Goal: Transaction & Acquisition: Purchase product/service

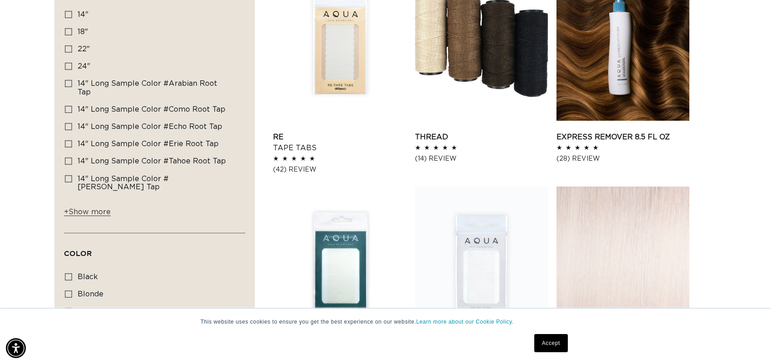
scroll to position [0, 1414]
click at [68, 14] on icon at bounding box center [68, 14] width 7 height 7
click at [68, 14] on input "14" 14" (86 products)" at bounding box center [68, 14] width 7 height 7
checkbox input "true"
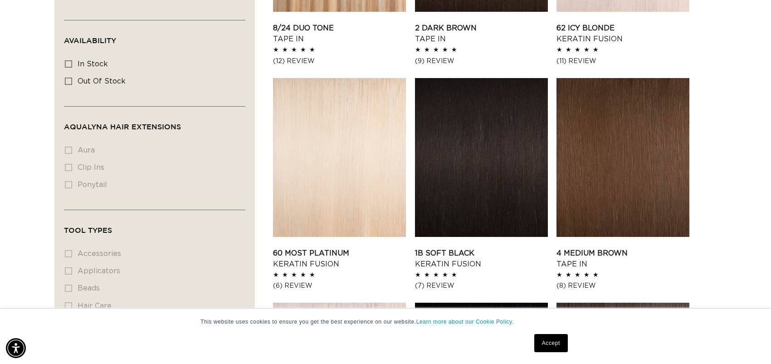
click at [71, 159] on li "clip ins clip ins (0 products)" at bounding box center [152, 167] width 174 height 17
click at [69, 159] on li "clip ins clip ins (0 products)" at bounding box center [152, 167] width 174 height 17
click at [67, 60] on icon at bounding box center [68, 63] width 7 height 7
click at [67, 60] on input "In stock In stock (76 products)" at bounding box center [68, 63] width 7 height 7
checkbox input "true"
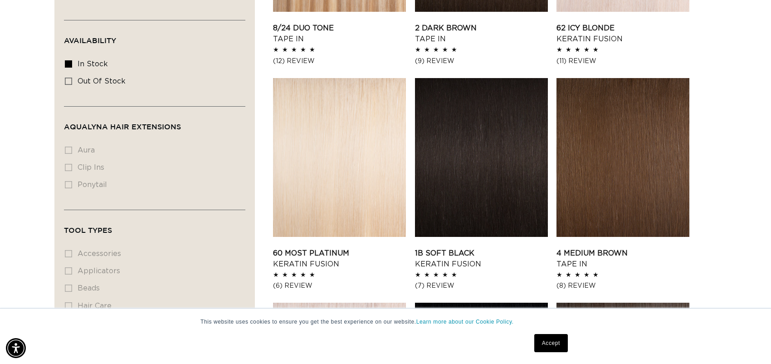
scroll to position [0, 707]
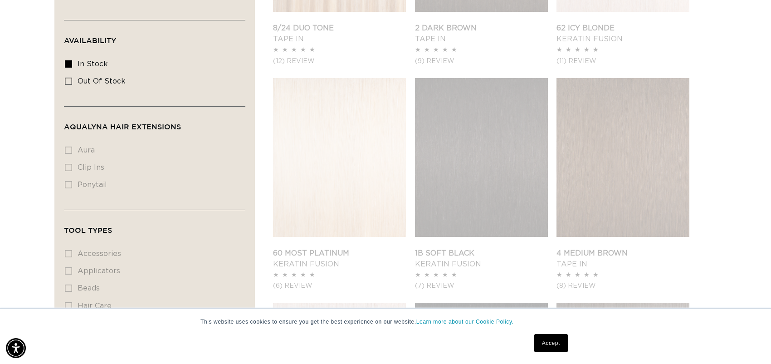
click at [65, 159] on li "clip ins clip ins (0 products)" at bounding box center [152, 167] width 174 height 17
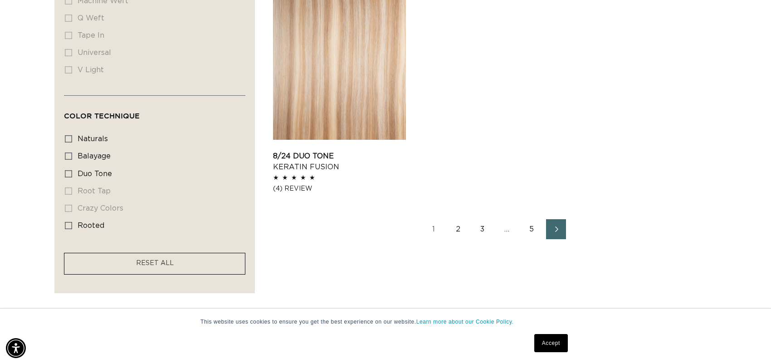
scroll to position [0, 707]
click at [69, 152] on icon at bounding box center [68, 155] width 7 height 7
click at [69, 152] on input "balayage balayage (8 products)" at bounding box center [68, 155] width 7 height 7
checkbox input "true"
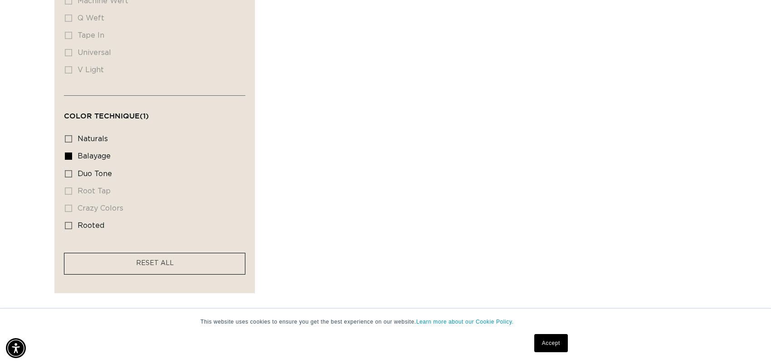
scroll to position [0, 1414]
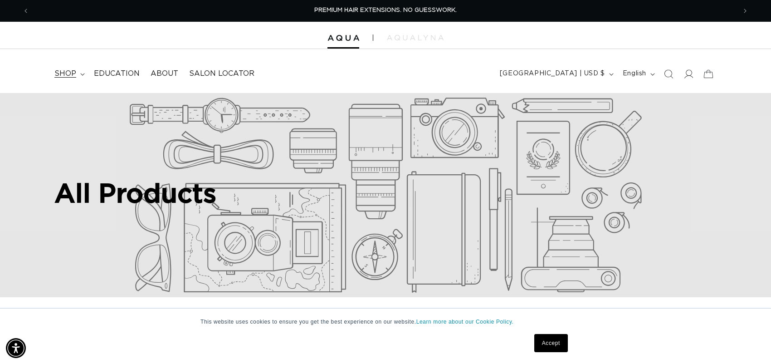
click at [78, 74] on summary "shop" at bounding box center [68, 74] width 39 height 20
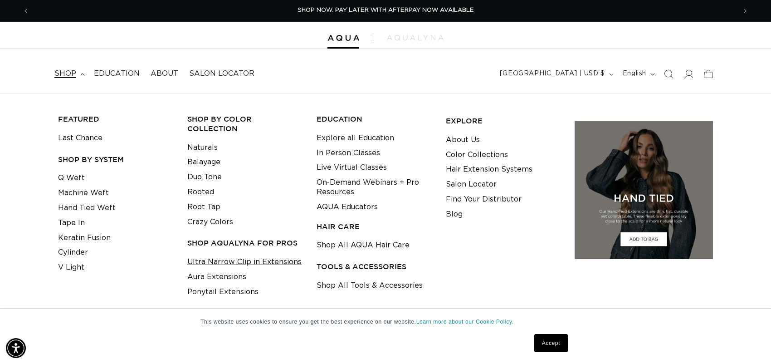
click at [227, 255] on link "Ultra Narrow Clip in Extensions" at bounding box center [244, 262] width 114 height 15
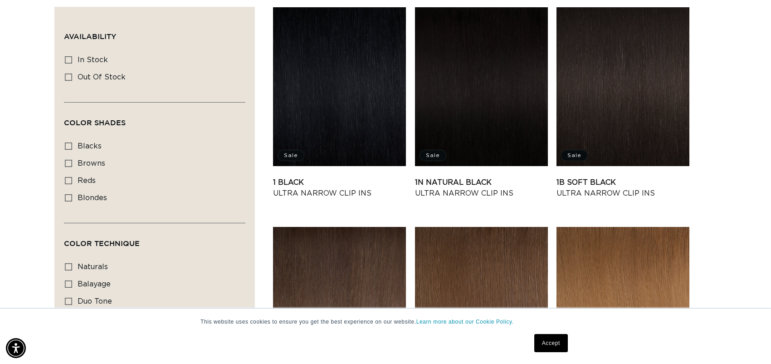
scroll to position [0, 707]
click at [67, 58] on icon at bounding box center [68, 59] width 7 height 7
click at [67, 58] on input "In stock In stock (30 products)" at bounding box center [68, 59] width 7 height 7
checkbox input "true"
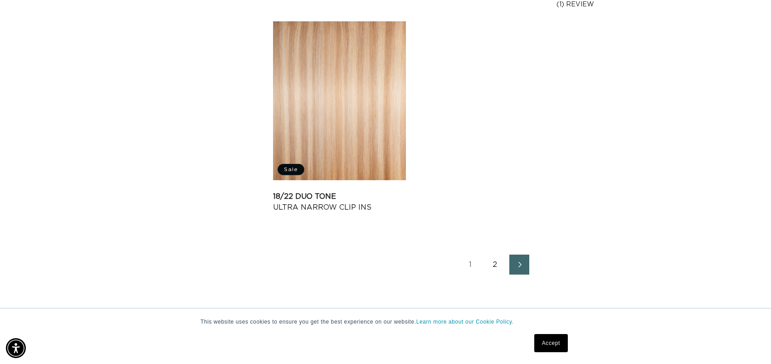
scroll to position [0, 1414]
click at [492, 264] on link "2" at bounding box center [495, 265] width 20 height 20
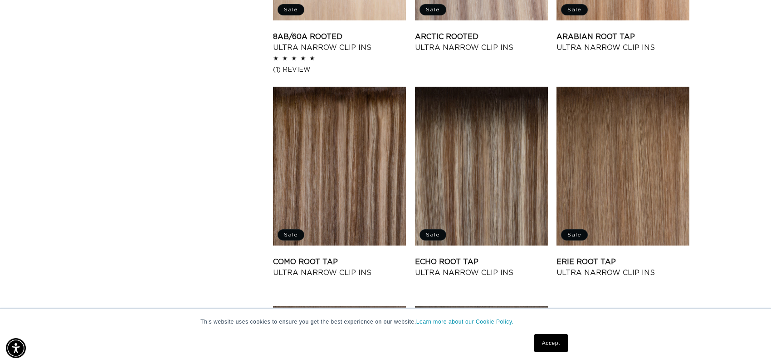
scroll to position [0, 1414]
click at [327, 256] on link "Como Root Tap Ultra Narrow Clip Ins" at bounding box center [339, 267] width 133 height 22
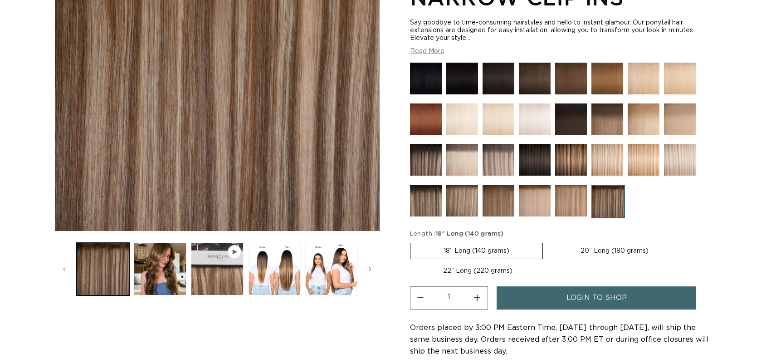
scroll to position [182, 0]
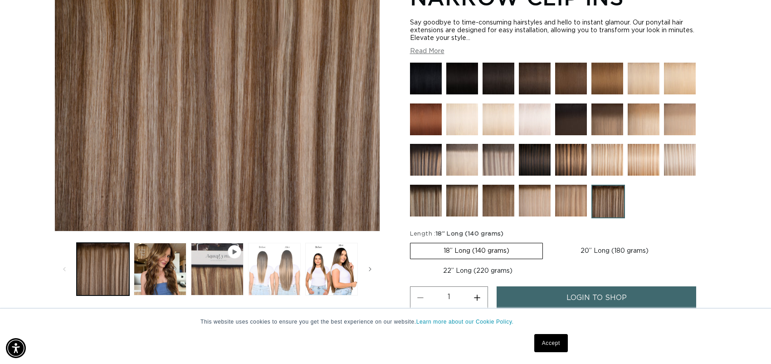
click at [270, 266] on button "Load image 3 in gallery view" at bounding box center [274, 269] width 53 height 53
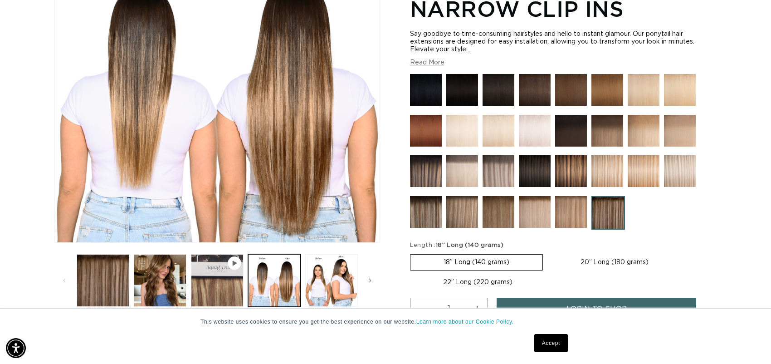
scroll to position [0, 0]
click at [422, 167] on img at bounding box center [426, 171] width 32 height 32
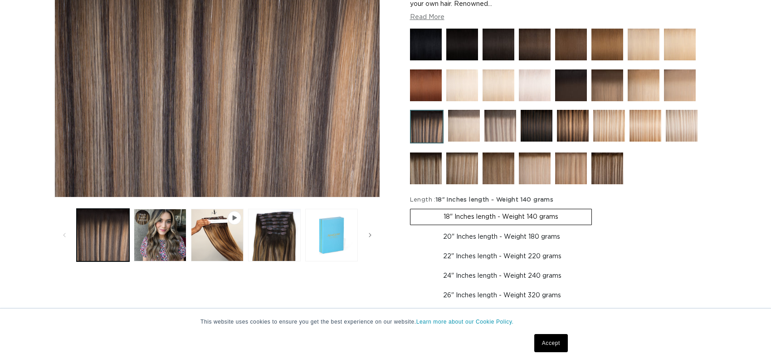
scroll to position [227, 0]
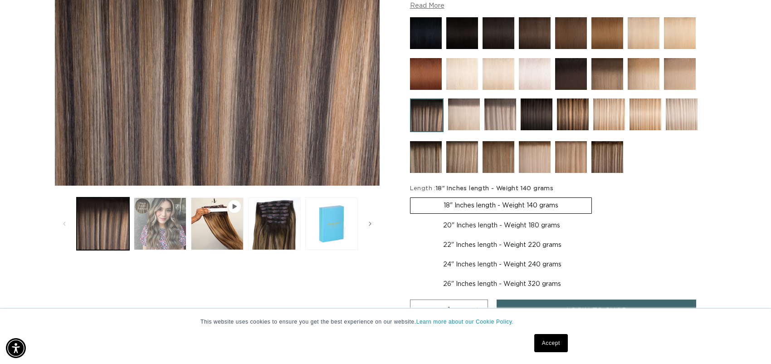
click at [162, 221] on button "Load image 2 in gallery view" at bounding box center [160, 223] width 53 height 53
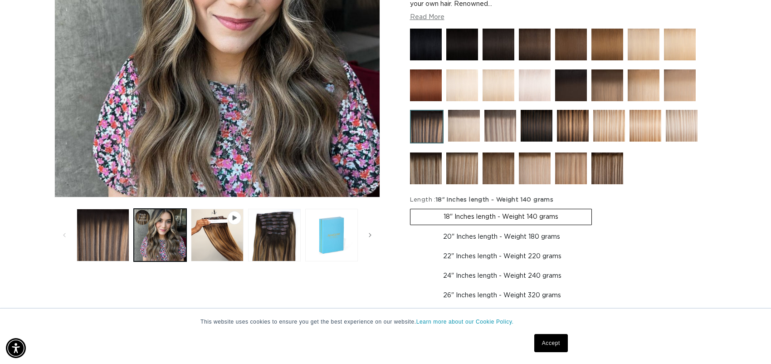
scroll to position [0, 0]
click at [582, 127] on img at bounding box center [573, 126] width 32 height 32
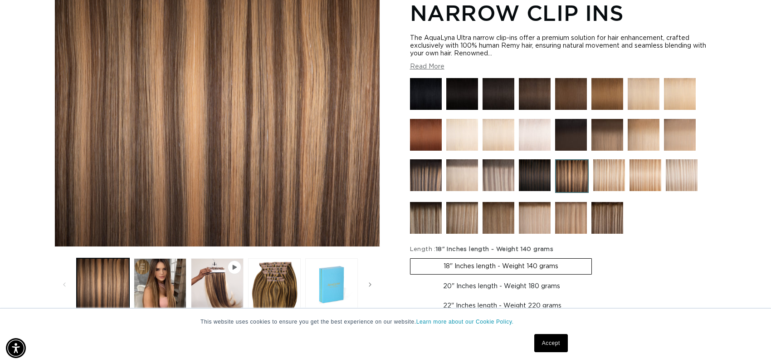
scroll to position [227, 0]
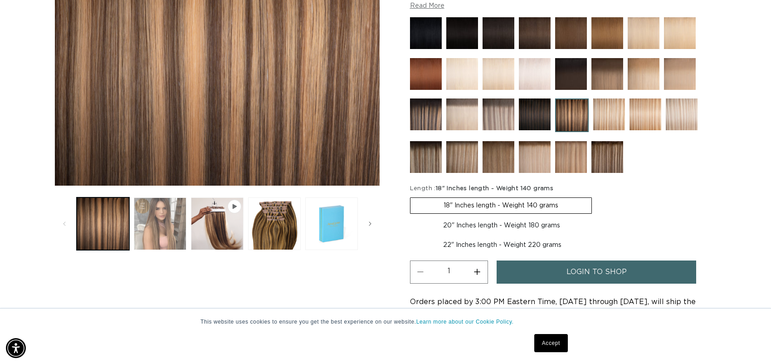
click at [163, 219] on button "Load image 2 in gallery view" at bounding box center [160, 223] width 53 height 53
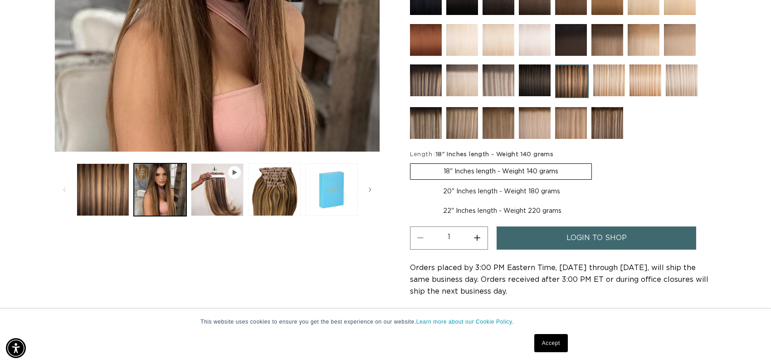
scroll to position [0, 1414]
click at [604, 112] on img at bounding box center [608, 123] width 32 height 32
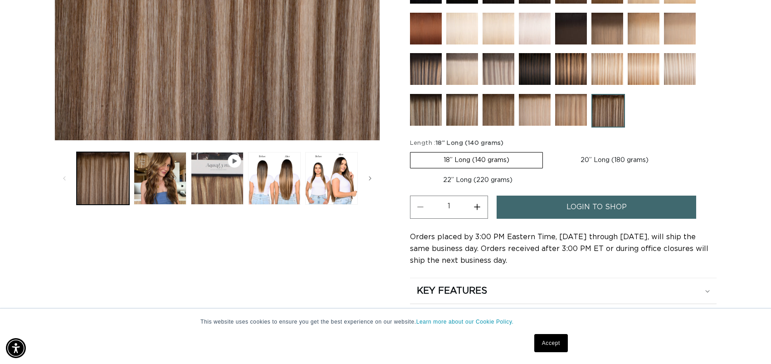
scroll to position [227, 0]
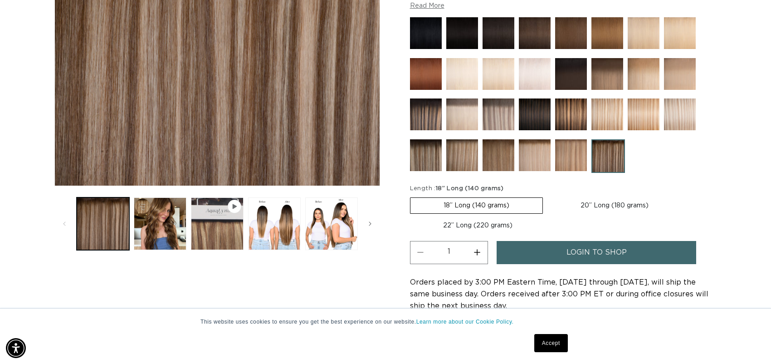
click at [427, 117] on img at bounding box center [426, 114] width 32 height 32
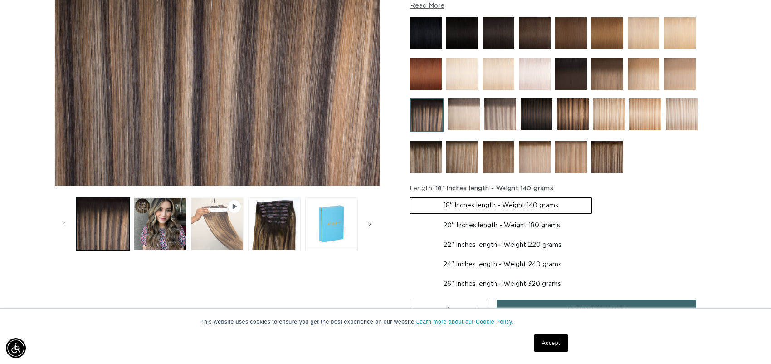
scroll to position [0, 1414]
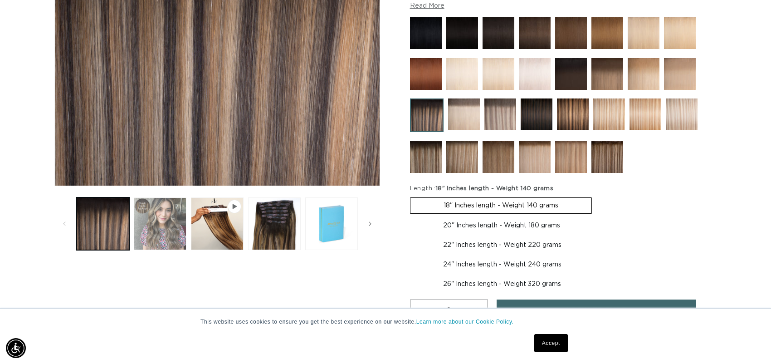
click at [147, 228] on button "Load image 2 in gallery view" at bounding box center [160, 223] width 53 height 53
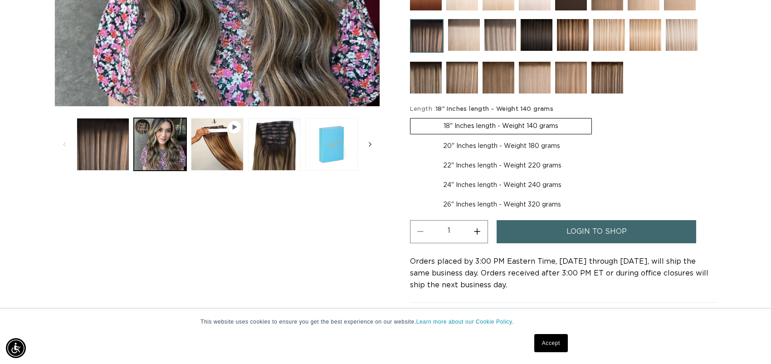
scroll to position [0, 0]
click at [370, 141] on icon "Slide right" at bounding box center [370, 144] width 3 height 10
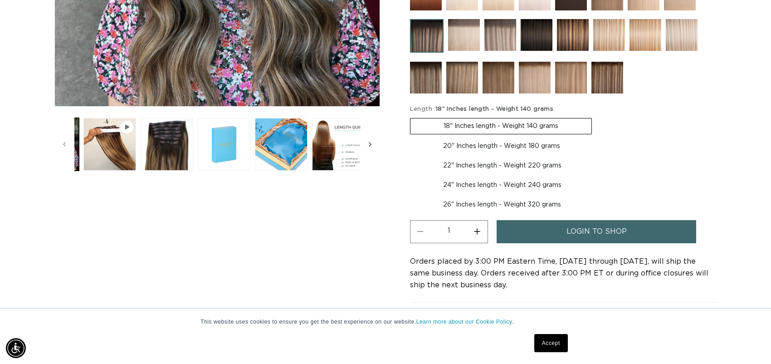
scroll to position [0, 114]
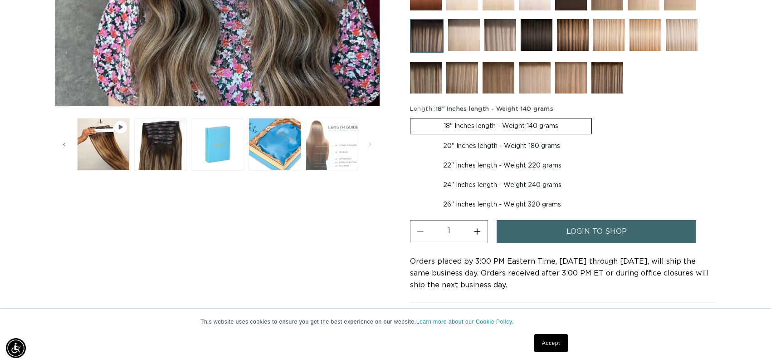
click at [326, 143] on button "Load image 6 in gallery view" at bounding box center [332, 144] width 53 height 53
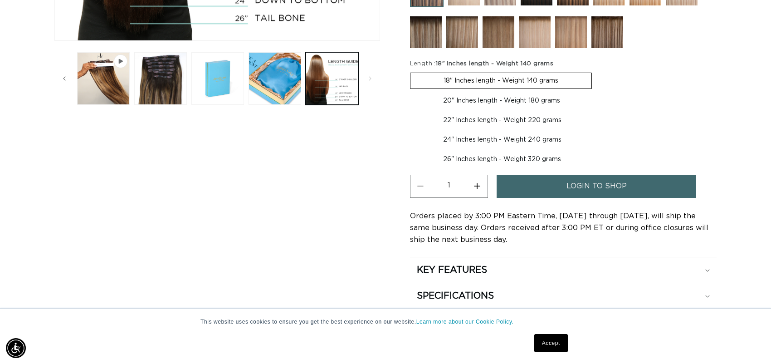
scroll to position [0, 707]
click at [101, 83] on button "Play video 1 in gallery view" at bounding box center [103, 78] width 53 height 53
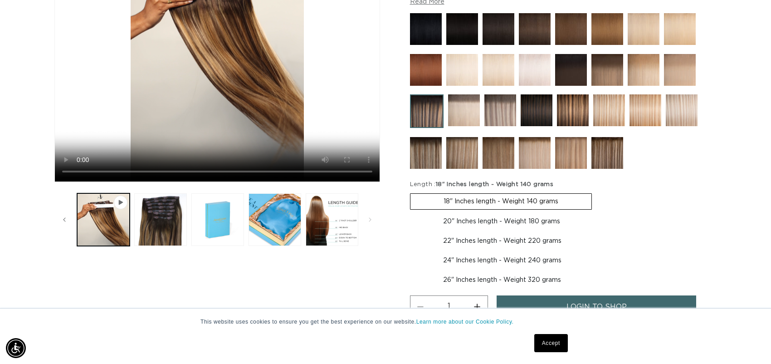
scroll to position [261, 0]
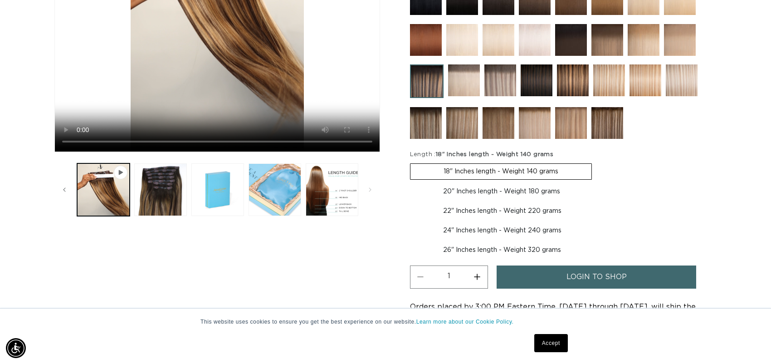
click at [270, 187] on button "Load image 5 in gallery view" at bounding box center [275, 189] width 53 height 53
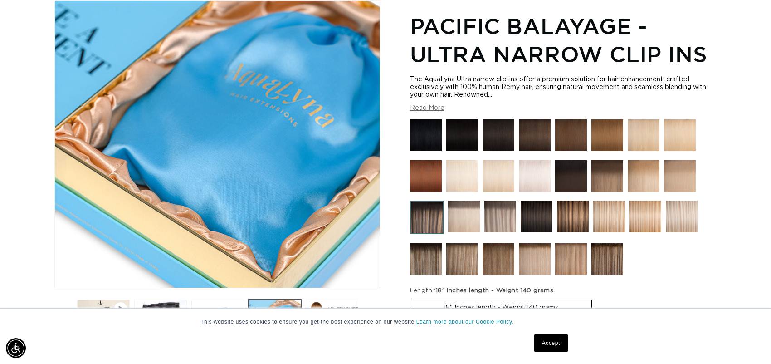
scroll to position [0, 707]
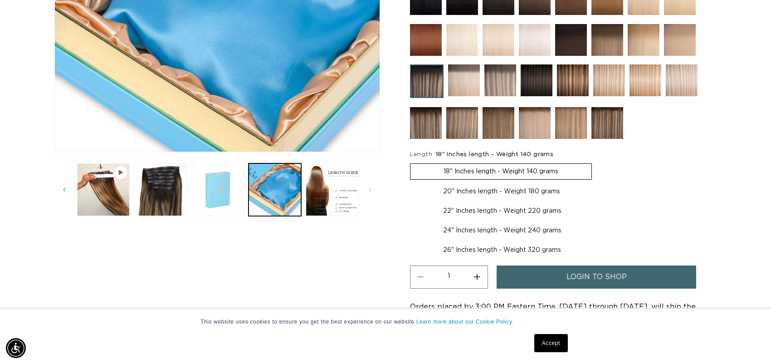
click at [223, 203] on button "Load image 4 in gallery view" at bounding box center [218, 189] width 53 height 53
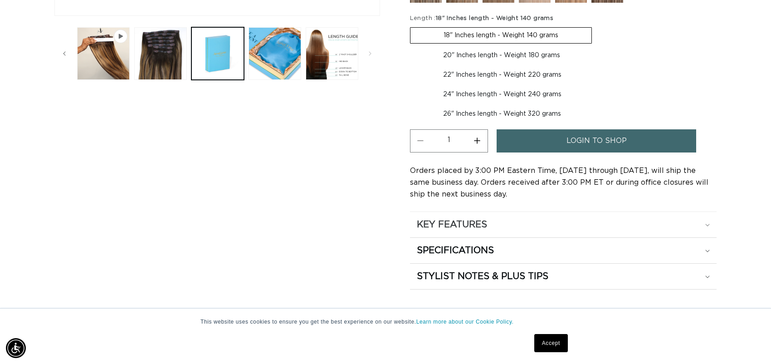
click at [709, 224] on icon at bounding box center [708, 225] width 5 height 3
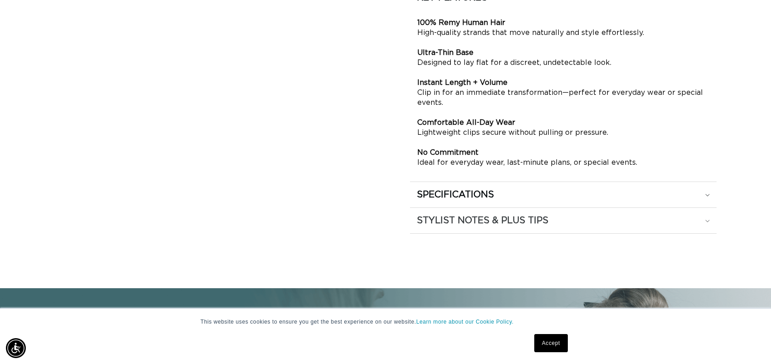
scroll to position [0, 1414]
click at [701, 192] on div "SPECIFICATIONS" at bounding box center [563, 195] width 293 height 12
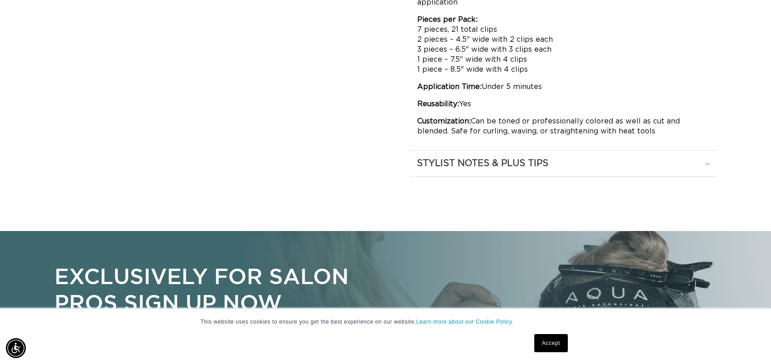
click at [707, 162] on icon at bounding box center [708, 163] width 4 height 2
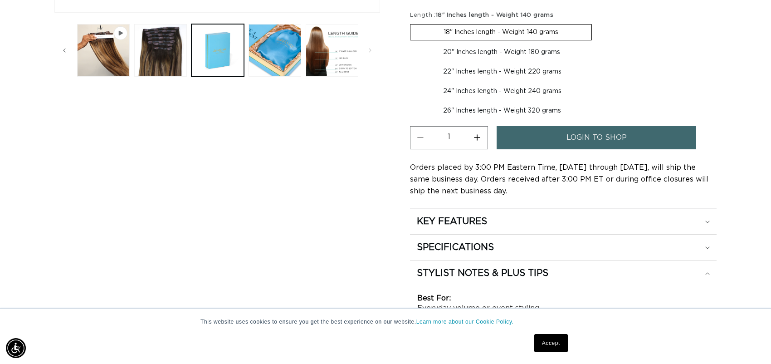
scroll to position [397, 0]
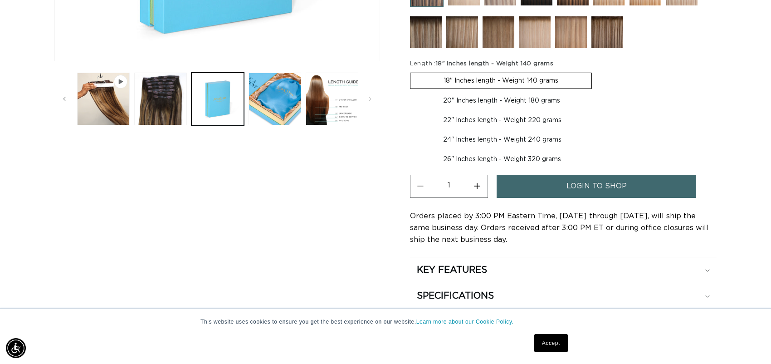
click at [668, 179] on link "login to shop" at bounding box center [597, 186] width 200 height 23
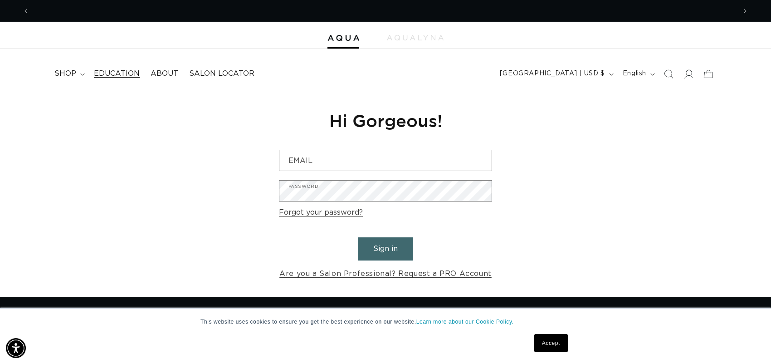
scroll to position [0, 707]
click at [80, 73] on icon at bounding box center [82, 74] width 5 height 3
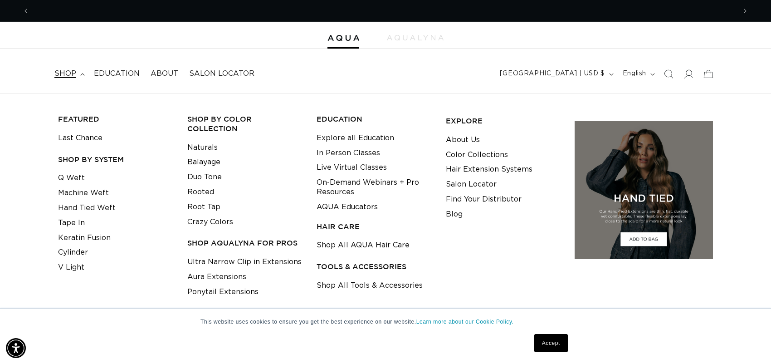
scroll to position [0, 0]
click at [472, 182] on link "Salon Locator" at bounding box center [471, 184] width 51 height 15
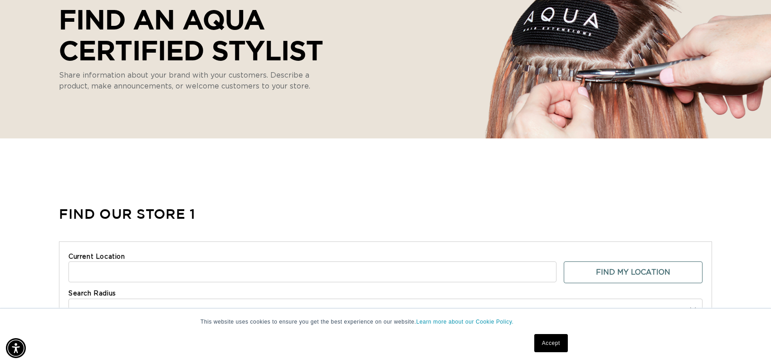
select select "m"
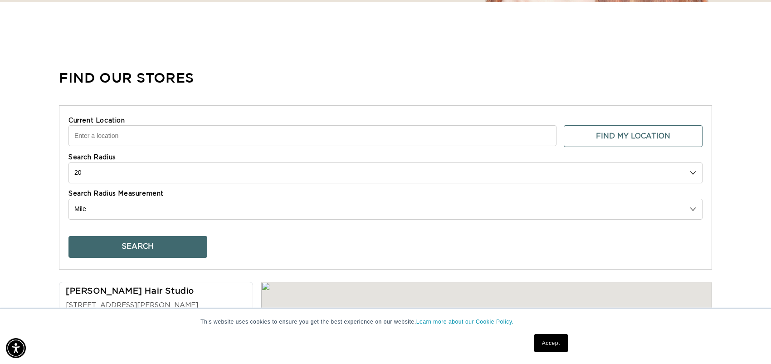
scroll to position [0, 707]
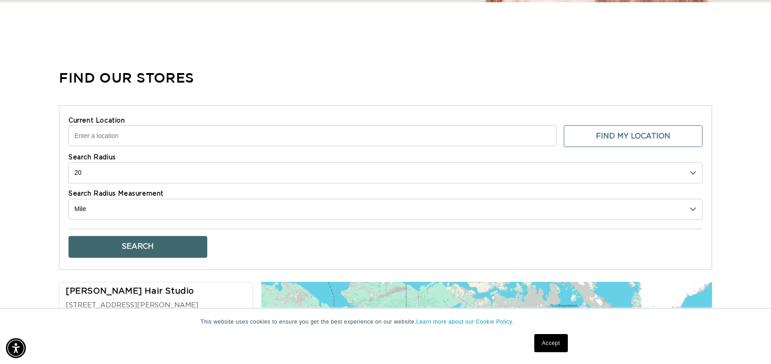
click at [117, 133] on input "Current Location" at bounding box center [313, 135] width 488 height 21
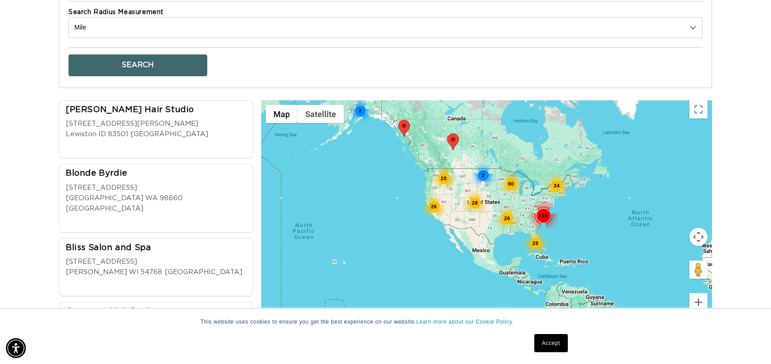
drag, startPoint x: 513, startPoint y: 270, endPoint x: 487, endPoint y: 224, distance: 52.2
click at [487, 224] on div "20 90 116 28 28 26 26 34 2 2" at bounding box center [486, 220] width 451 height 241
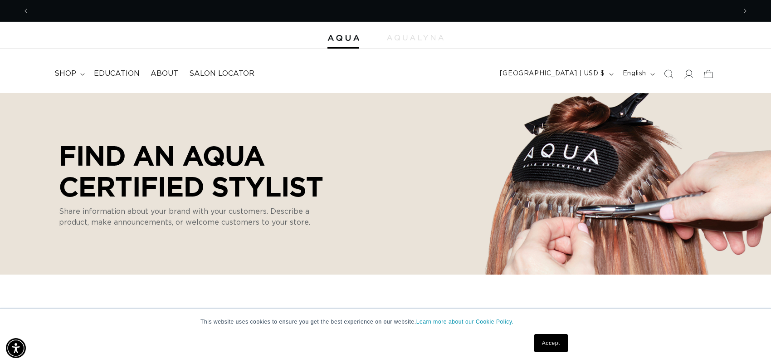
scroll to position [0, 0]
click at [595, 74] on span "[GEOGRAPHIC_DATA] | USD $" at bounding box center [552, 74] width 105 height 10
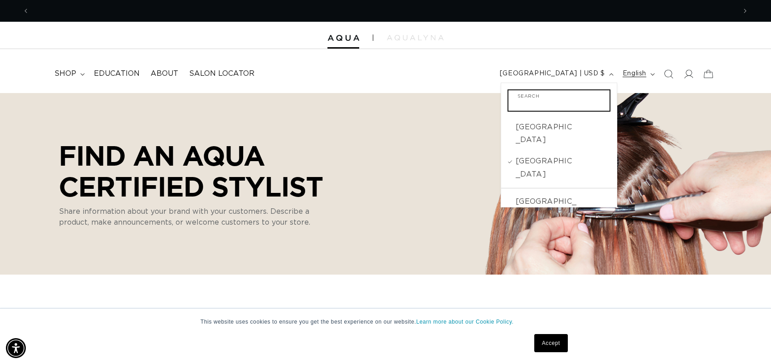
scroll to position [0, 707]
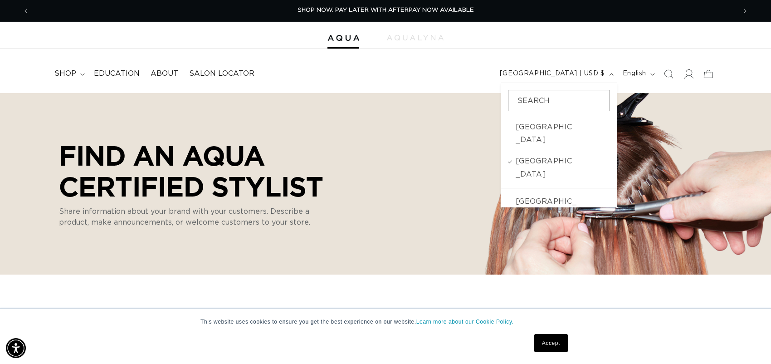
click at [691, 75] on icon at bounding box center [689, 74] width 10 height 10
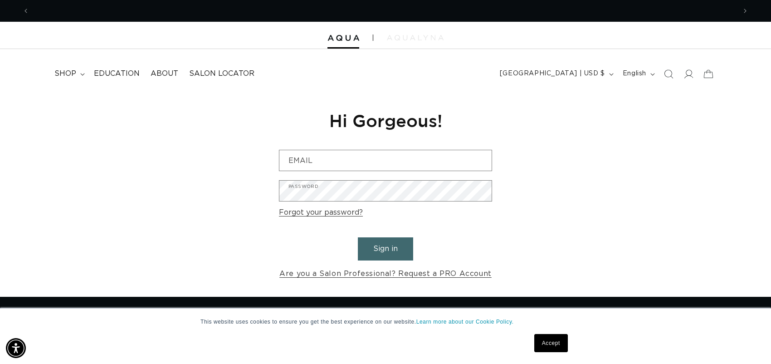
scroll to position [0, 707]
click at [420, 36] on img at bounding box center [415, 37] width 57 height 5
